Goal: Obtain resource: Download file/media

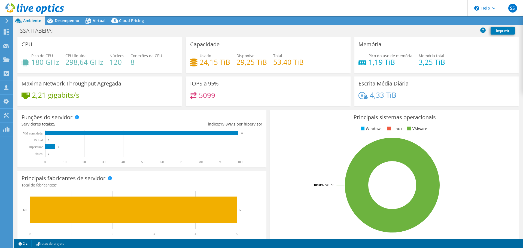
select select "USD"
click at [60, 20] on span "Desempenho" at bounding box center [67, 20] width 25 height 5
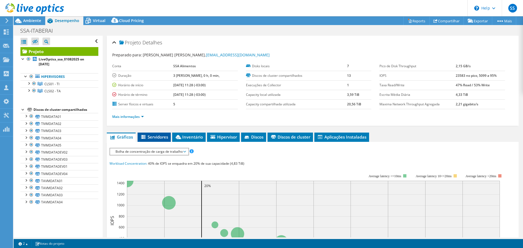
click at [146, 138] on icon at bounding box center [143, 137] width 5 height 5
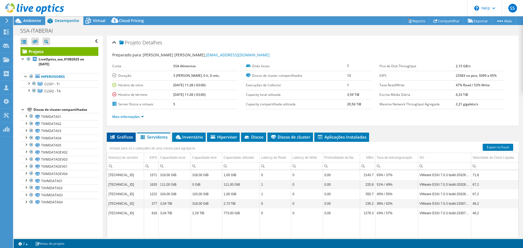
click at [121, 139] on span "Gráficos" at bounding box center [120, 136] width 23 height 5
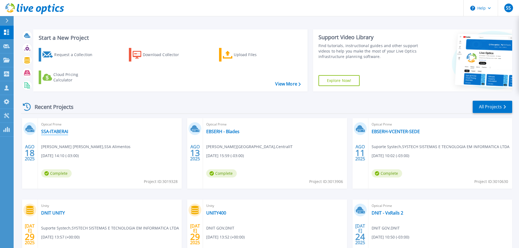
click at [51, 129] on link "SSA-ITABERAI" at bounding box center [54, 131] width 27 height 5
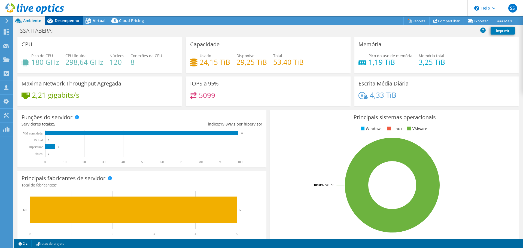
click at [68, 23] on span "Desempenho" at bounding box center [67, 20] width 25 height 5
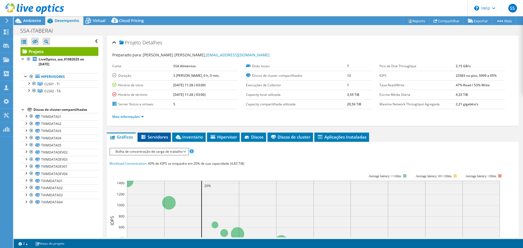
click at [154, 138] on span "Servidores" at bounding box center [154, 136] width 28 height 5
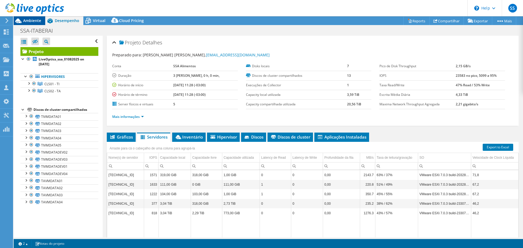
click at [35, 20] on span "Ambiente" at bounding box center [32, 20] width 18 height 5
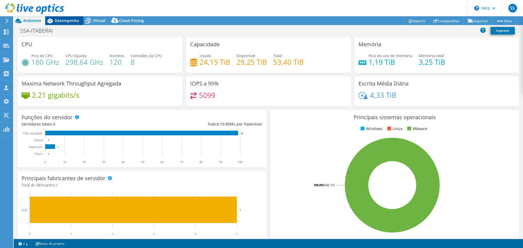
click at [57, 21] on span "Desempenho" at bounding box center [67, 20] width 25 height 5
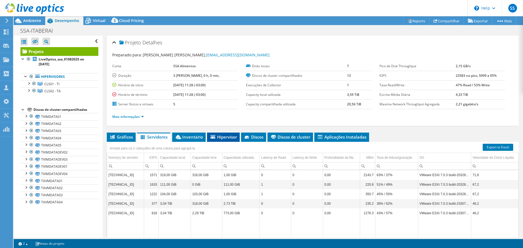
click at [222, 138] on span "Hipervisor" at bounding box center [223, 136] width 27 height 5
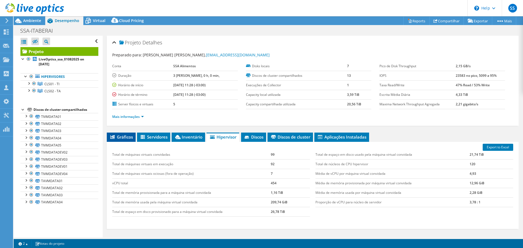
click at [112, 137] on icon at bounding box center [112, 137] width 4 height 4
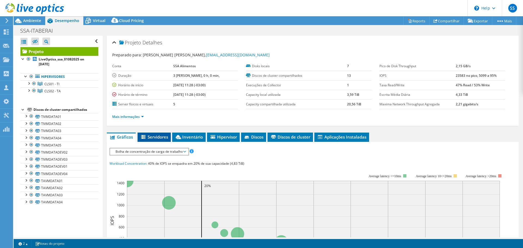
click at [150, 135] on span "Servidores" at bounding box center [154, 136] width 28 height 5
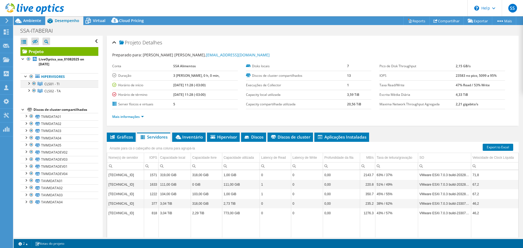
click at [26, 83] on div at bounding box center [28, 82] width 5 height 5
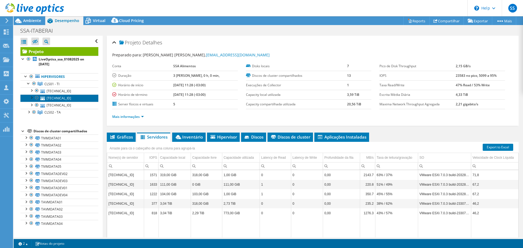
click at [54, 97] on link "[TECHNICAL_ID]" at bounding box center [59, 97] width 78 height 7
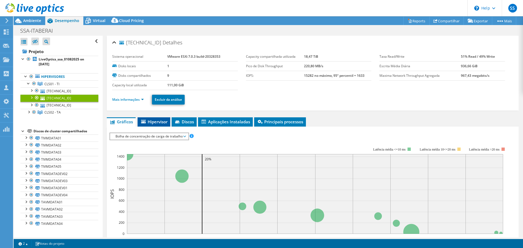
click at [153, 123] on span "Hipervisor" at bounding box center [153, 121] width 27 height 5
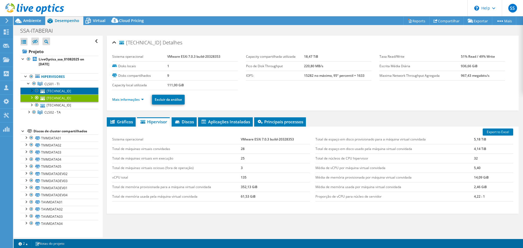
click at [49, 90] on link "[TECHNICAL_ID]" at bounding box center [59, 90] width 78 height 7
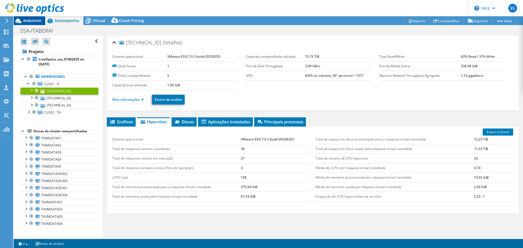
click at [30, 20] on span "Ambiente" at bounding box center [32, 20] width 18 height 5
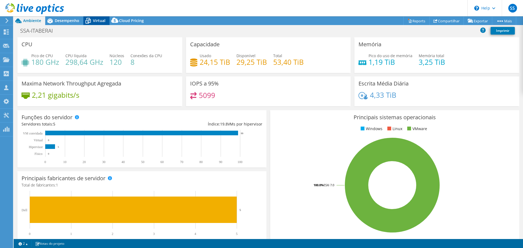
click at [99, 20] on span "Virtual" at bounding box center [99, 20] width 13 height 5
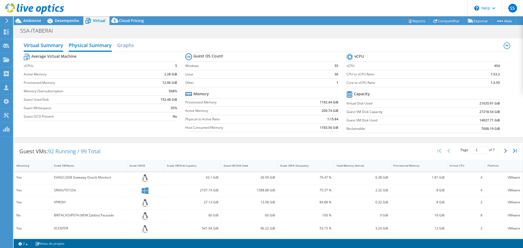
click at [85, 46] on h2 "Physical Summary" at bounding box center [90, 46] width 43 height 12
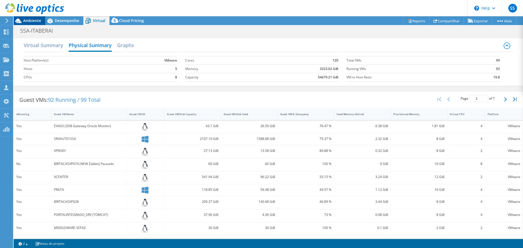
click at [22, 22] on icon at bounding box center [19, 21] width 10 height 10
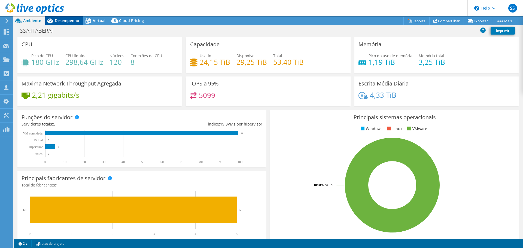
click at [63, 20] on span "Desempenho" at bounding box center [67, 20] width 25 height 5
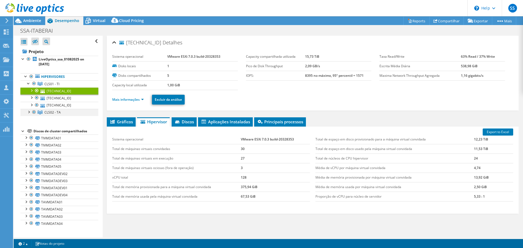
click at [27, 113] on div at bounding box center [28, 111] width 5 height 5
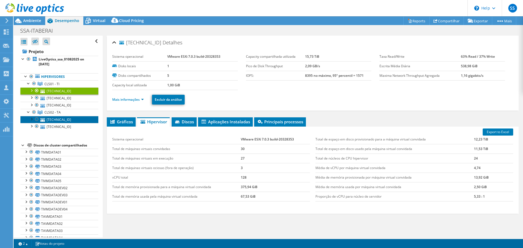
click at [62, 120] on link "[TECHNICAL_ID]" at bounding box center [59, 119] width 78 height 7
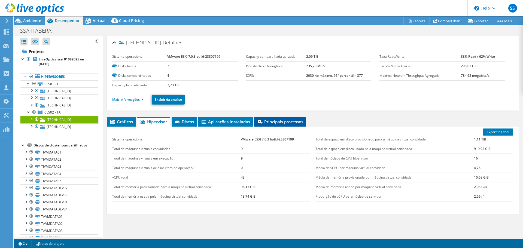
click at [279, 121] on span "Principais processos" at bounding box center [280, 121] width 46 height 5
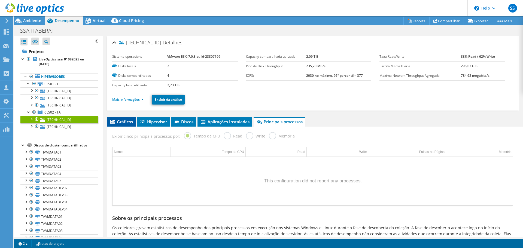
click at [126, 117] on li "Gráficos" at bounding box center [121, 121] width 29 height 9
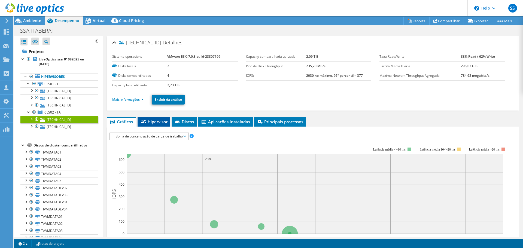
click at [157, 124] on li "Hipervisor" at bounding box center [154, 121] width 33 height 9
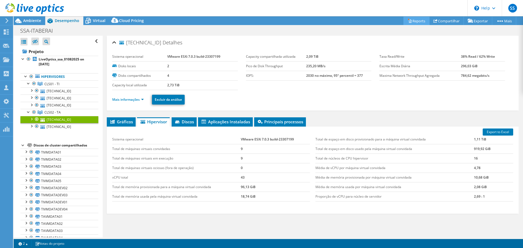
click at [409, 21] on link "Reports" at bounding box center [416, 21] width 26 height 8
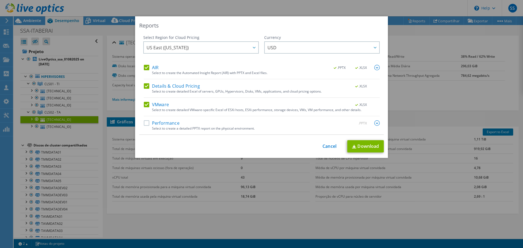
click at [144, 120] on div "AIR .PPTX .XLSX Select to create the Automated Insight Report (AIR) with PPTX a…" at bounding box center [262, 100] width 236 height 70
click at [145, 125] on label "Performance" at bounding box center [162, 122] width 36 height 5
click at [0, 0] on input "Performance" at bounding box center [0, 0] width 0 height 0
click at [375, 148] on link "Download" at bounding box center [365, 146] width 36 height 12
click at [326, 146] on link "Cancel" at bounding box center [329, 146] width 14 height 5
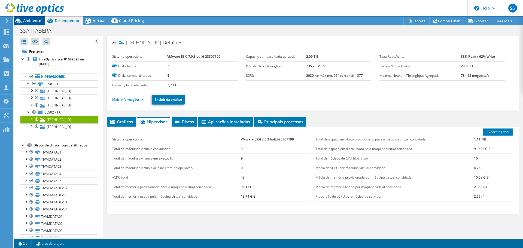
click at [29, 20] on span "Ambiente" at bounding box center [32, 20] width 18 height 5
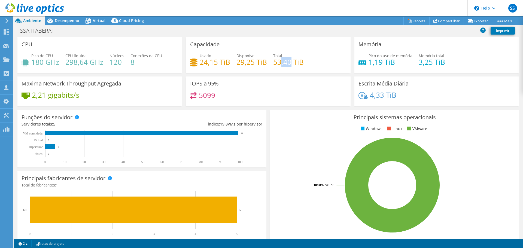
drag, startPoint x: 279, startPoint y: 64, endPoint x: 288, endPoint y: 64, distance: 9.3
click at [288, 64] on h4 "53,40 TiB" at bounding box center [288, 62] width 30 height 6
drag, startPoint x: 206, startPoint y: 61, endPoint x: 226, endPoint y: 63, distance: 20.8
click at [226, 63] on h4 "24,15 TiB" at bounding box center [215, 62] width 30 height 6
drag, startPoint x: 235, startPoint y: 63, endPoint x: 264, endPoint y: 65, distance: 29.5
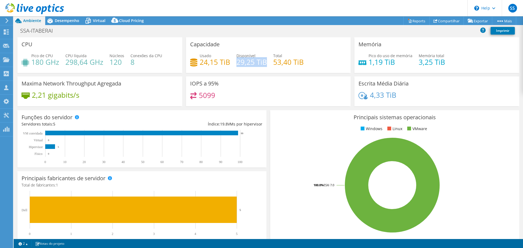
click at [264, 65] on h4 "29,25 TiB" at bounding box center [251, 62] width 30 height 6
drag, startPoint x: 273, startPoint y: 61, endPoint x: 300, endPoint y: 63, distance: 26.8
click at [300, 63] on h4 "53,40 TiB" at bounding box center [288, 62] width 30 height 6
click at [311, 47] on div "Capacidade Usado 24,15 TiB Disponível 29,25 TiB Total 53,40 TiB" at bounding box center [268, 55] width 165 height 36
drag, startPoint x: 271, startPoint y: 64, endPoint x: 303, endPoint y: 60, distance: 32.2
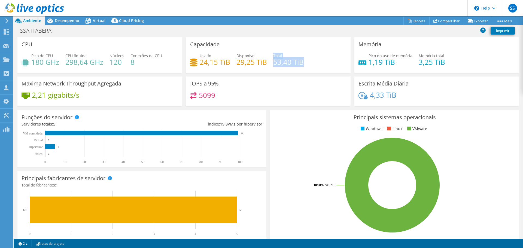
click at [303, 60] on div "Usado 24,15 TiB Disponível 29,25 TiB Total 53,40 TiB" at bounding box center [268, 62] width 157 height 18
click at [302, 43] on div "Capacidade Usado 24,15 TiB Disponível 29,25 TiB Total 53,40 TiB" at bounding box center [268, 55] width 165 height 36
drag, startPoint x: 299, startPoint y: 61, endPoint x: 271, endPoint y: 62, distance: 28.1
click at [273, 62] on h4 "53,40 TiB" at bounding box center [288, 62] width 30 height 6
click at [256, 50] on div "Capacidade Usado 24,15 TiB Disponível 29,25 TiB Total 53,40 TiB" at bounding box center [268, 55] width 165 height 36
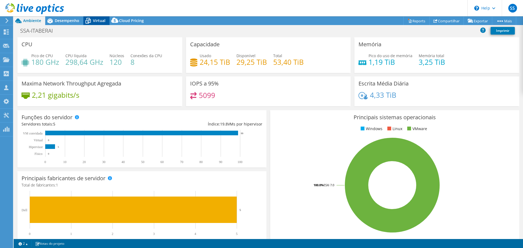
click at [90, 21] on icon at bounding box center [88, 21] width 10 height 10
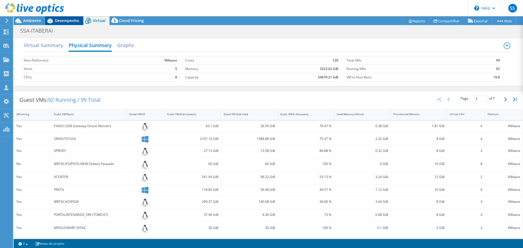
click at [59, 20] on span "Desempenho" at bounding box center [67, 20] width 25 height 5
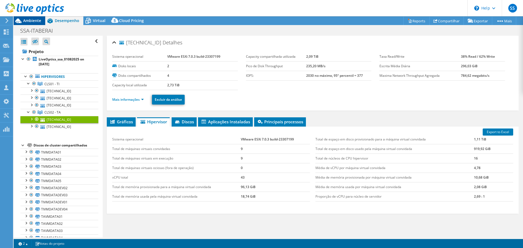
click at [21, 22] on icon at bounding box center [18, 21] width 6 height 5
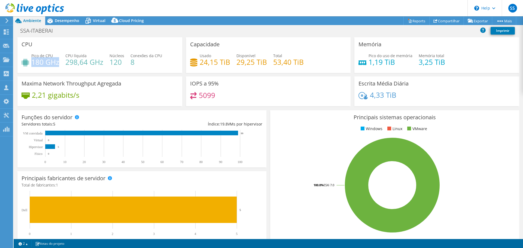
drag, startPoint x: 33, startPoint y: 62, endPoint x: 57, endPoint y: 64, distance: 24.3
click at [57, 64] on h4 "180 GHz" at bounding box center [45, 62] width 28 height 6
copy h4 "180 GHz"
click at [203, 96] on h4 "5099" at bounding box center [207, 95] width 16 height 6
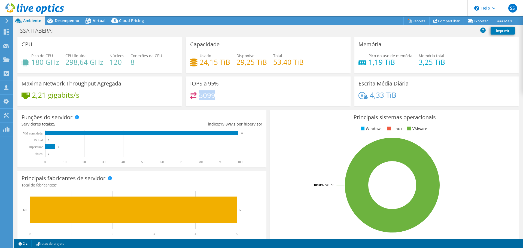
copy h4 "5099"
click at [419, 63] on h4 "3,25 TiB" at bounding box center [432, 62] width 26 height 6
copy h4 "3,25"
click at [375, 63] on h4 "1,19 TiB" at bounding box center [390, 62] width 44 height 6
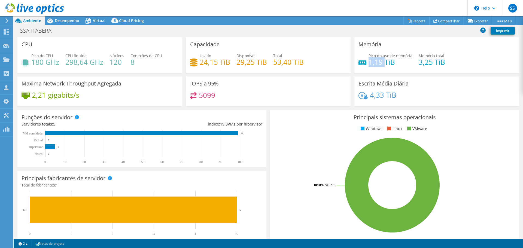
click at [375, 63] on h4 "1,19 TiB" at bounding box center [390, 62] width 44 height 6
copy h4 "1,19"
click at [95, 20] on span "Virtual" at bounding box center [99, 20] width 13 height 5
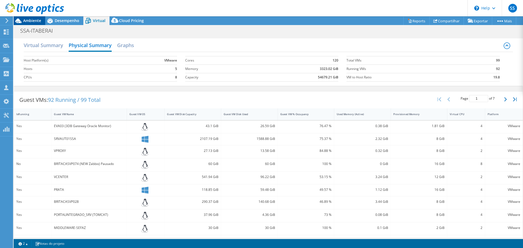
click at [32, 24] on div "Ambiente" at bounding box center [30, 20] width 32 height 9
